Goal: Use online tool/utility: Utilize a website feature to perform a specific function

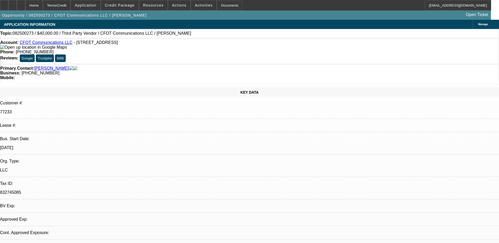
select select "0"
select select "2"
select select "0.1"
select select "1"
select select "2"
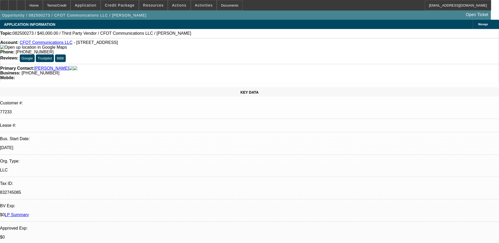
select select "4"
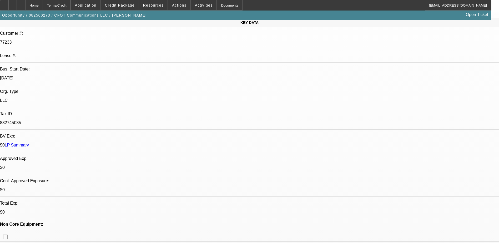
scroll to position [79, 0]
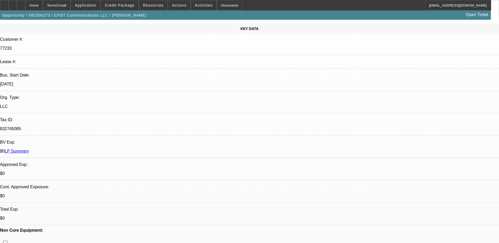
scroll to position [0, 0]
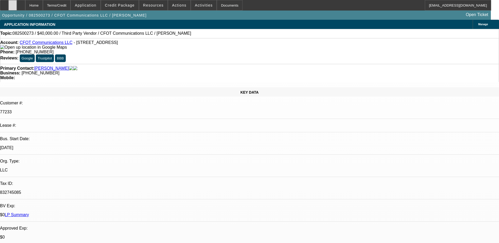
click at [17, 8] on div at bounding box center [12, 5] width 8 height 11
click at [17, 1] on div at bounding box center [12, 5] width 8 height 11
click at [128, 5] on span "Credit Package" at bounding box center [120, 5] width 30 height 4
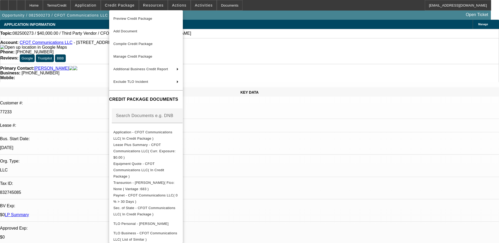
click at [285, 13] on div at bounding box center [249, 121] width 499 height 243
